Goal: Communication & Community: Participate in discussion

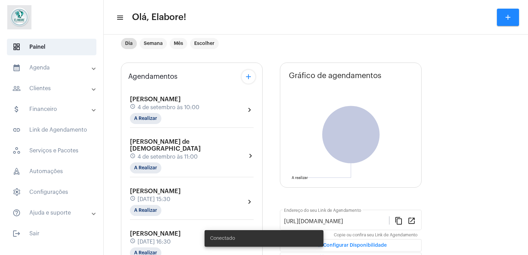
scroll to position [13, 0]
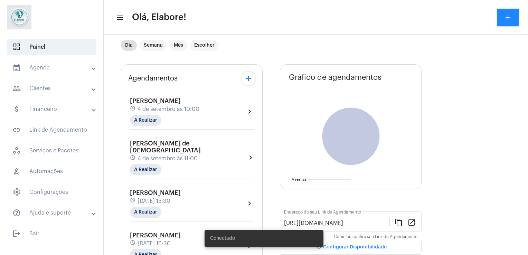
click at [181, 125] on div "[PERSON_NAME] schedule [DATE] 10:00 A Realizar chevron_right" at bounding box center [191, 114] width 127 height 36
click at [193, 108] on span "4 de setembro às 10:00" at bounding box center [169, 109] width 62 height 6
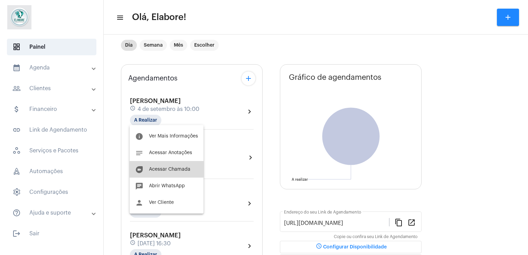
click at [167, 168] on span "Acessar Chamada" at bounding box center [169, 169] width 41 height 5
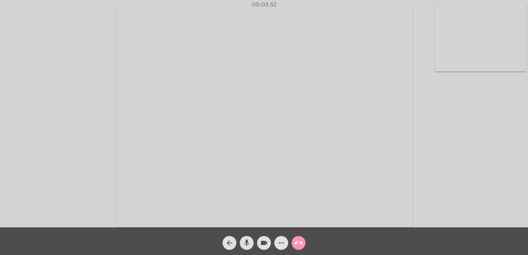
click at [282, 239] on mat-icon "more_horiz" at bounding box center [281, 243] width 8 height 8
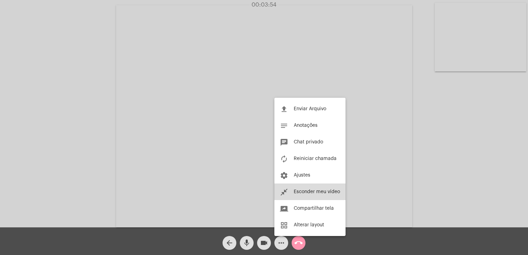
click at [311, 194] on span "Esconder meu vídeo" at bounding box center [317, 191] width 46 height 5
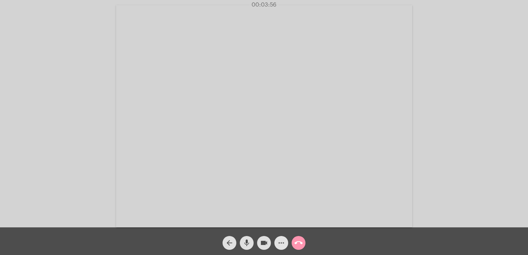
click at [279, 240] on mat-icon "more_horiz" at bounding box center [281, 243] width 8 height 8
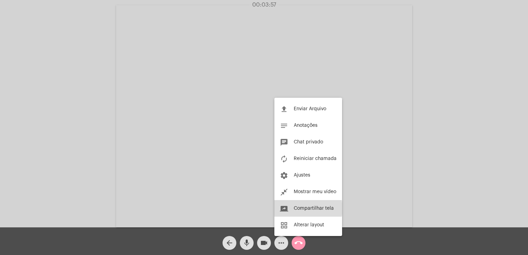
click at [299, 209] on span "Compartilhar tela" at bounding box center [314, 208] width 40 height 5
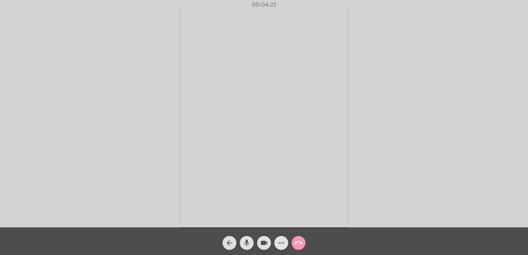
click at [282, 247] on mat-icon "more_horiz" at bounding box center [281, 243] width 8 height 8
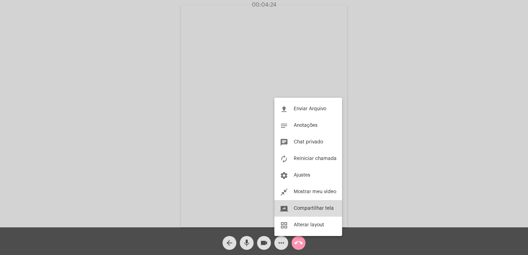
click at [309, 214] on button "screen_share Compartilhar tela" at bounding box center [308, 208] width 68 height 17
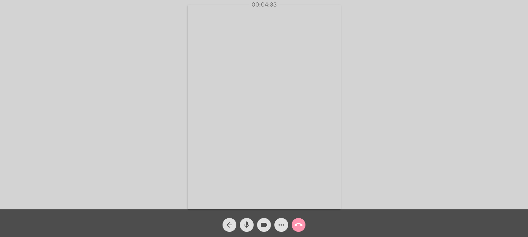
click at [282, 224] on mat-icon "more_horiz" at bounding box center [281, 225] width 8 height 8
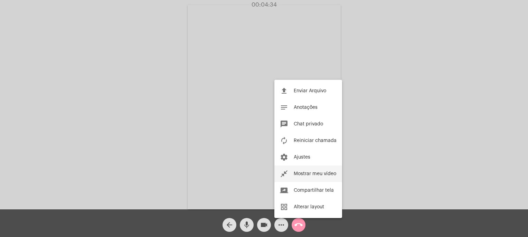
click at [300, 172] on span "Mostrar meu vídeo" at bounding box center [315, 173] width 43 height 5
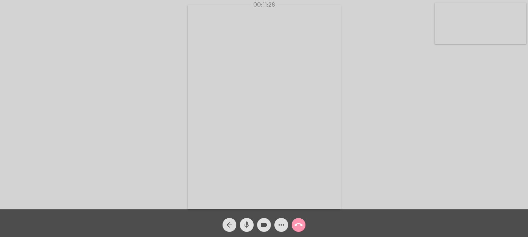
click at [246, 225] on mat-icon "mic" at bounding box center [247, 225] width 8 height 8
click at [246, 225] on mat-icon "mic_off" at bounding box center [247, 225] width 8 height 8
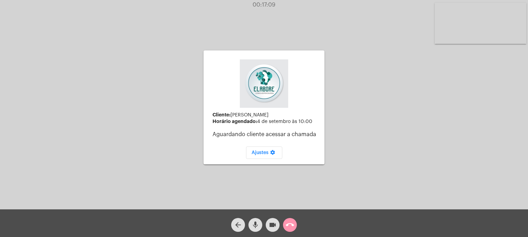
click at [237, 223] on mat-icon "arrow_back" at bounding box center [238, 225] width 8 height 8
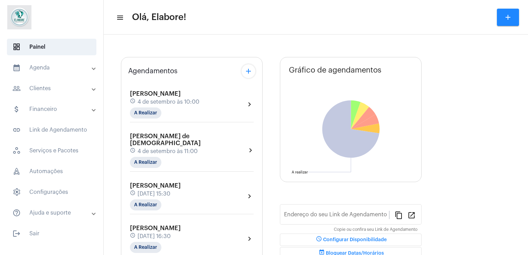
type input "[URL][DOMAIN_NAME]"
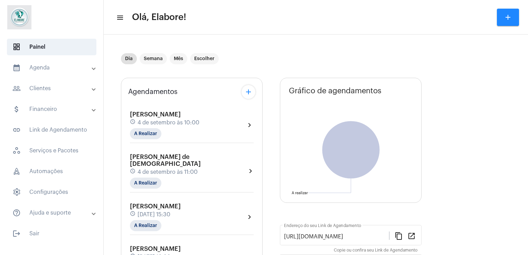
click at [199, 122] on div "schedule [DATE] 10:00" at bounding box center [164, 123] width 69 height 8
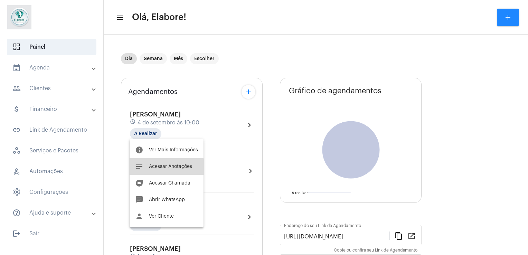
click at [153, 169] on button "notes Acessar Anotações" at bounding box center [167, 166] width 74 height 17
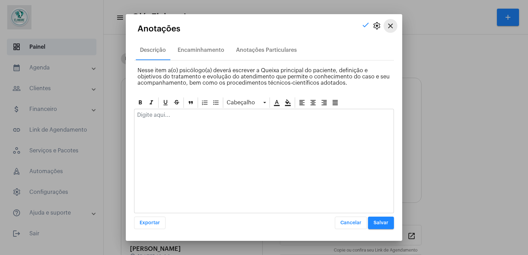
click at [390, 28] on mat-icon "close" at bounding box center [390, 26] width 8 height 8
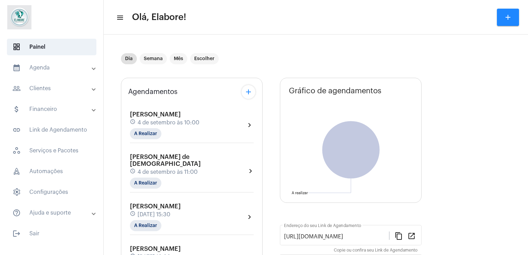
click at [181, 113] on span "[PERSON_NAME]" at bounding box center [155, 114] width 51 height 6
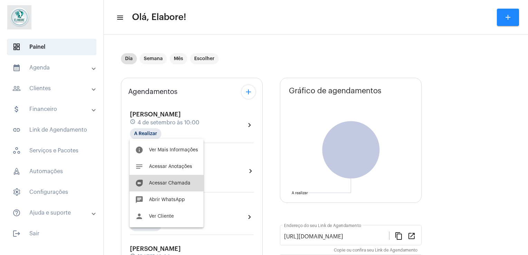
click at [172, 185] on span "Acessar Chamada" at bounding box center [169, 183] width 41 height 5
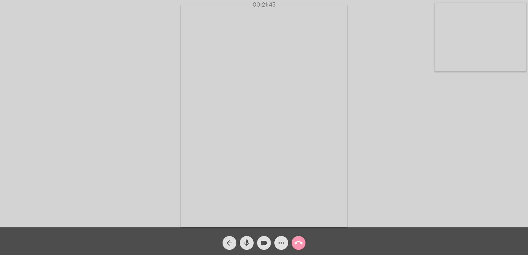
click at [279, 242] on mat-icon "more_horiz" at bounding box center [281, 243] width 8 height 8
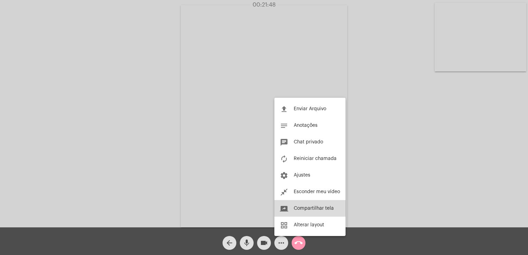
click at [316, 207] on span "Compartilhar tela" at bounding box center [314, 208] width 40 height 5
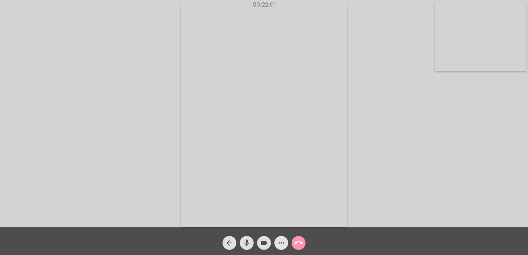
click at [282, 243] on mat-icon "more_horiz" at bounding box center [281, 243] width 8 height 8
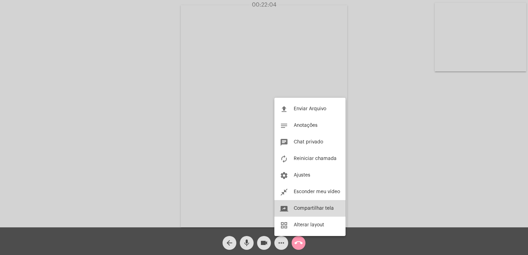
click at [313, 208] on span "Compartilhar tela" at bounding box center [314, 208] width 40 height 5
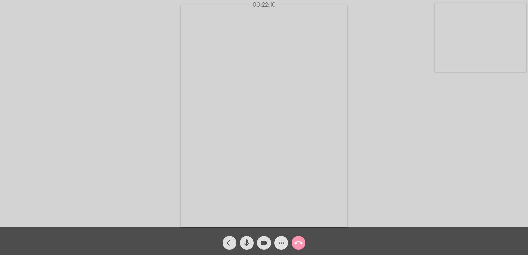
click at [283, 243] on mat-icon "more_horiz" at bounding box center [281, 243] width 8 height 8
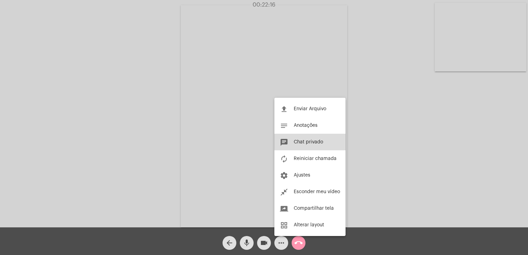
click at [315, 147] on button "chat Chat privado" at bounding box center [309, 142] width 71 height 17
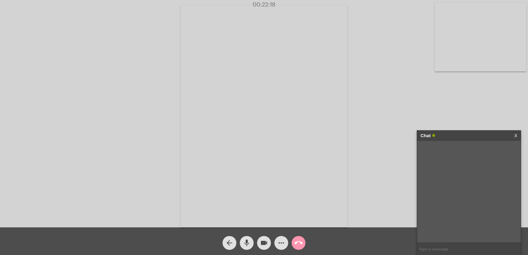
click at [435, 247] on input "text" at bounding box center [469, 249] width 104 height 12
type input "oi"
type input "1. Gosto e faço"
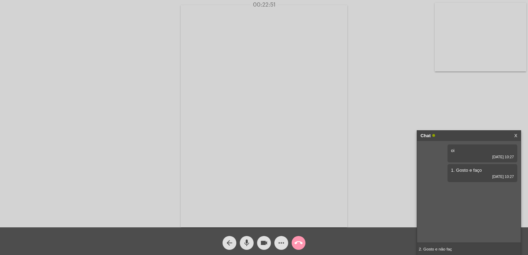
type input "2. Gosto e não faço"
type input "3. Não gosto e faço"
type input "4. Não gosto e não faço"
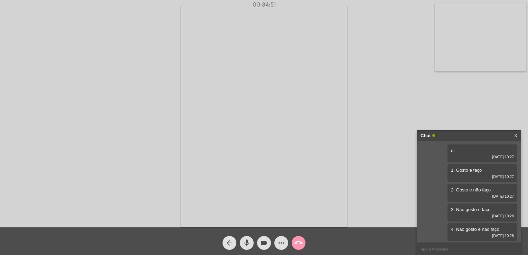
click at [228, 242] on mat-icon "arrow_back" at bounding box center [229, 243] width 8 height 8
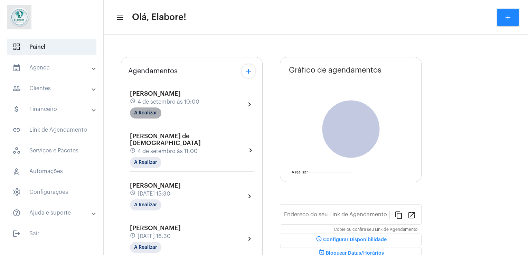
click at [146, 114] on mat-chip "A Realizar" at bounding box center [145, 113] width 31 height 11
type input "[URL][DOMAIN_NAME]"
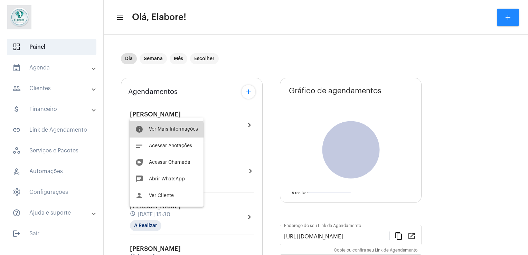
click at [152, 132] on button "info Ver Mais Informações" at bounding box center [167, 129] width 74 height 17
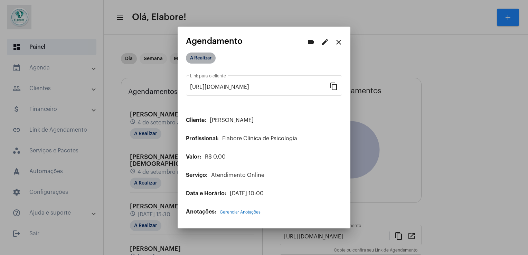
click at [196, 60] on mat-chip "A Realizar" at bounding box center [201, 58] width 30 height 11
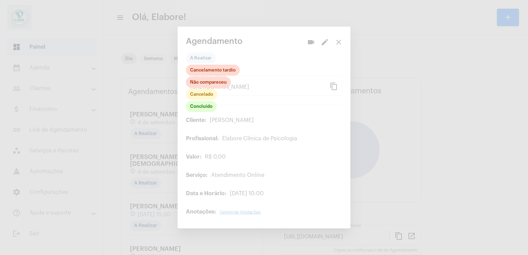
click at [202, 114] on div at bounding box center [264, 127] width 528 height 255
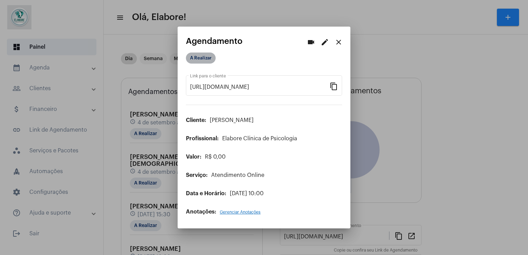
click at [197, 60] on mat-chip "A Realizar" at bounding box center [201, 58] width 30 height 11
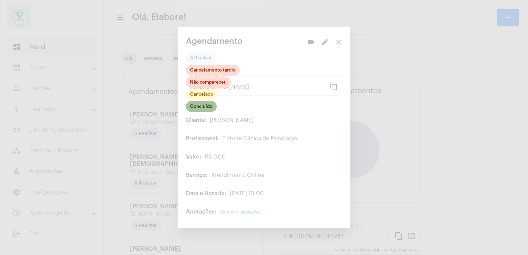
click at [196, 112] on mat-chip "Concluído" at bounding box center [201, 106] width 31 height 11
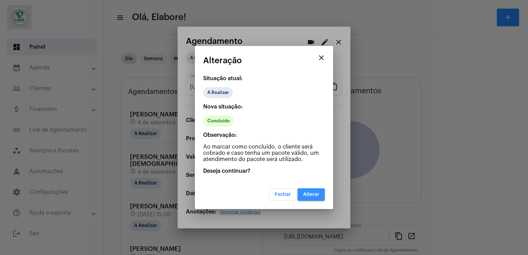
click at [314, 191] on button "Alterar" at bounding box center [311, 194] width 27 height 12
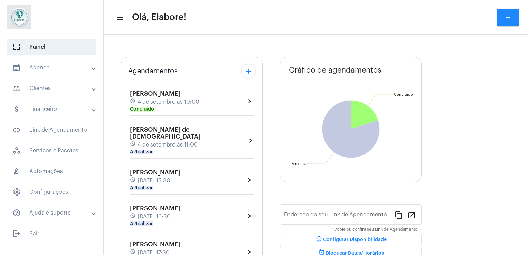
type input "[URL][DOMAIN_NAME]"
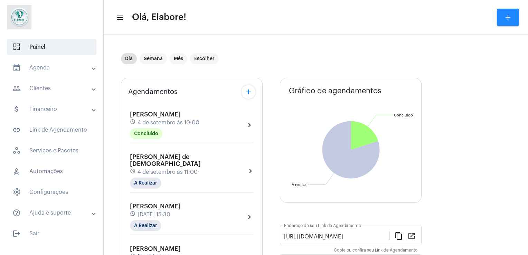
click at [217, 178] on div "Maria Clara Calmon de Deus schedule 4 de setembro às 11:00 A Realizar chevron_r…" at bounding box center [192, 170] width 124 height 35
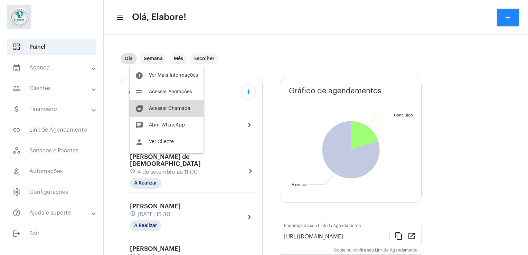
click at [166, 115] on button "duo [PERSON_NAME]" at bounding box center [167, 108] width 74 height 17
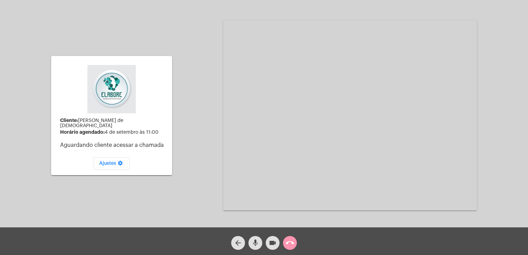
click at [277, 239] on button "videocam" at bounding box center [273, 243] width 14 height 14
